Goal: Navigation & Orientation: Find specific page/section

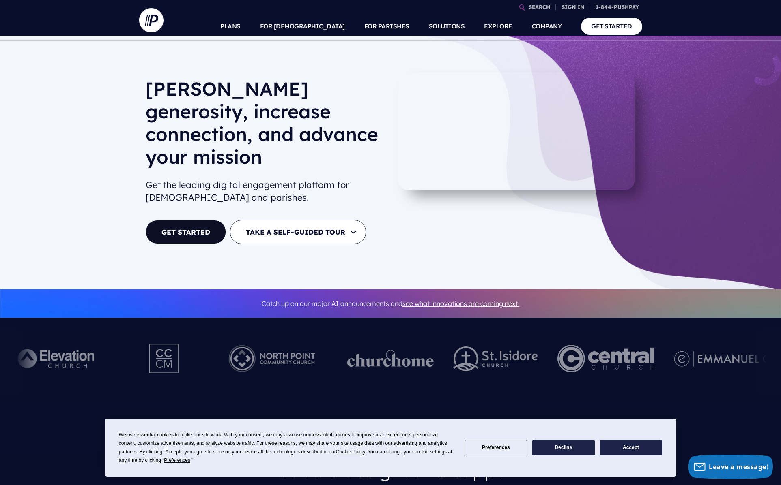
click at [622, 444] on button "Accept" at bounding box center [630, 448] width 62 height 16
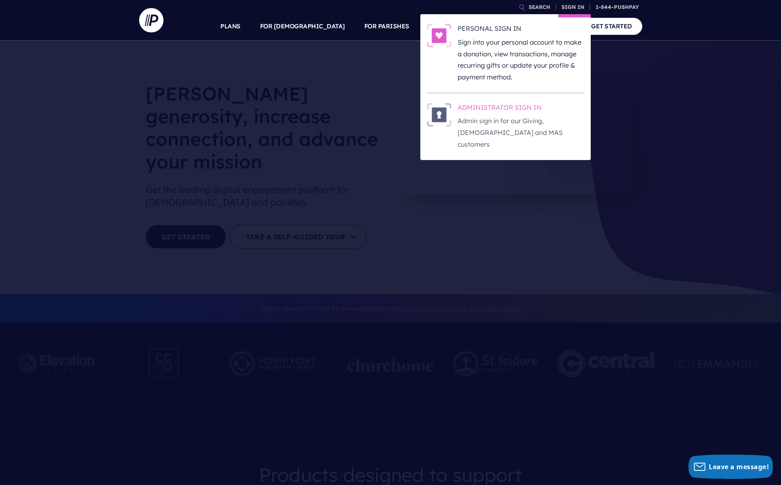
click at [527, 123] on p "Admin sign in for our Giving, [DEMOGRAPHIC_DATA] and MAS customers" at bounding box center [520, 132] width 127 height 35
click at [490, 41] on p "Sign into your personal account to make a donation, view transactions, manage r…" at bounding box center [520, 59] width 127 height 47
click at [500, 115] on p "Admin sign in for our Giving, [DEMOGRAPHIC_DATA] and MAS customers" at bounding box center [520, 132] width 127 height 35
